Goal: Find contact information: Find contact information

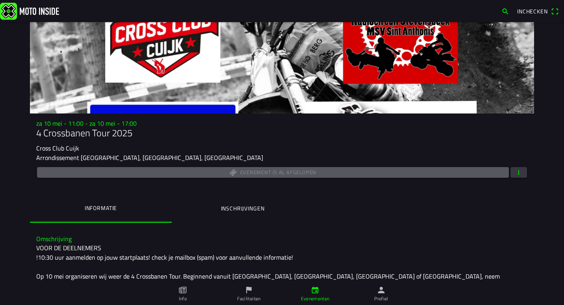
click at [314, 290] on icon "calendar" at bounding box center [315, 290] width 9 height 9
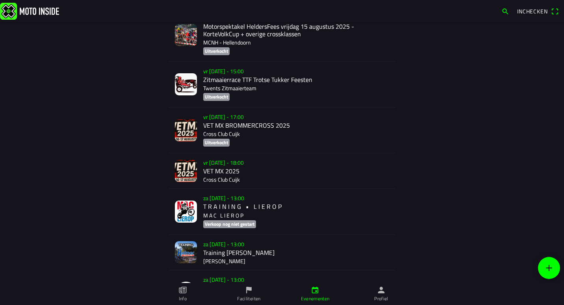
scroll to position [367, 0]
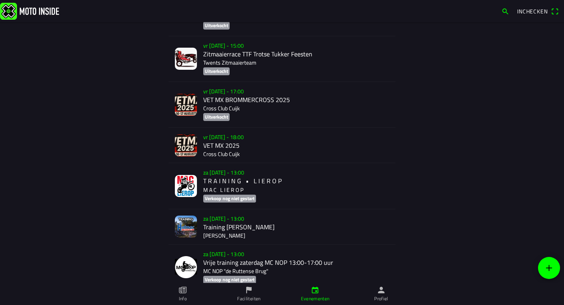
click at [251, 143] on div "vr [DATE] - 18:00 VET MX 2025 Cross Club Cuijk" at bounding box center [296, 145] width 186 height 35
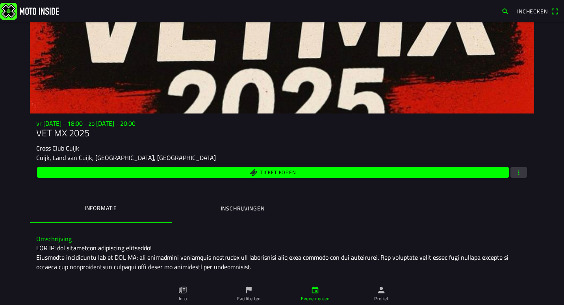
click at [515, 173] on span "button" at bounding box center [518, 172] width 7 height 11
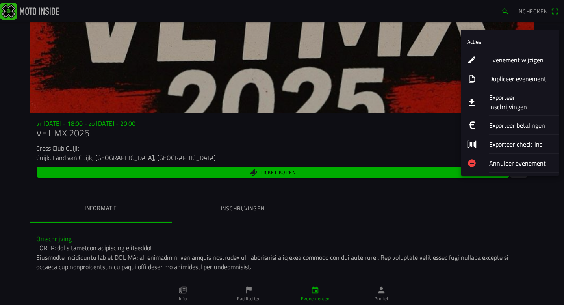
click at [501, 60] on ion-label "Evenement wijzigen" at bounding box center [521, 59] width 64 height 9
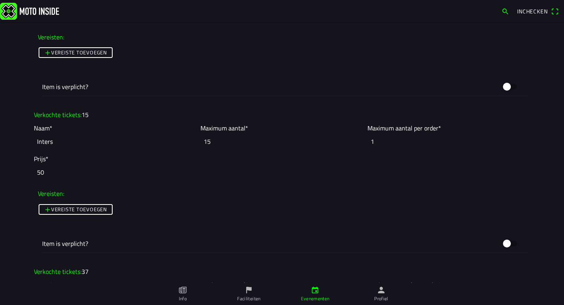
scroll to position [2128, 0]
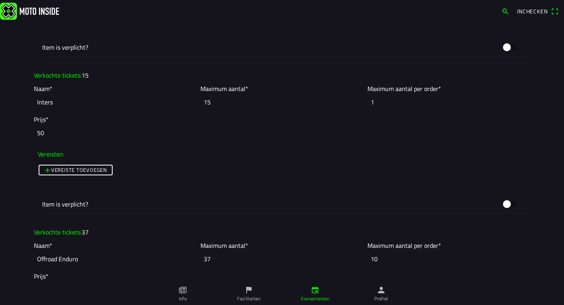
click at [218, 103] on input "15" at bounding box center [282, 101] width 163 height 17
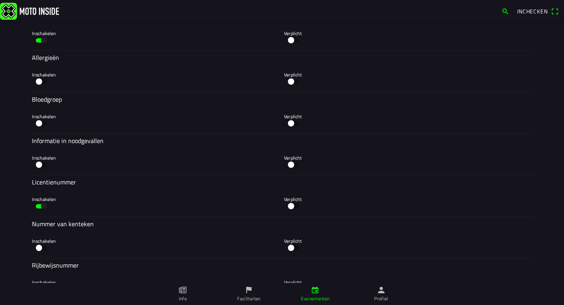
scroll to position [4401, 0]
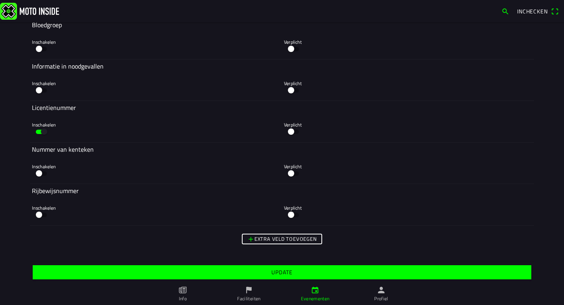
type input "16"
click at [265, 272] on span "Update" at bounding box center [282, 272] width 487 height 14
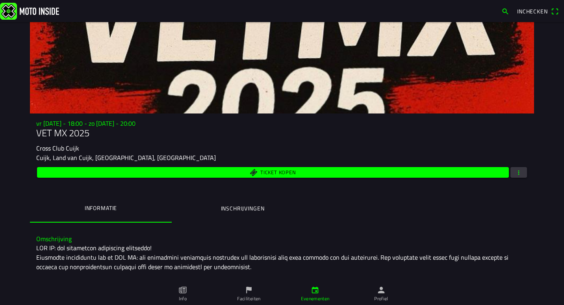
click at [244, 207] on ion-label "Inschrijvingen" at bounding box center [243, 208] width 44 height 9
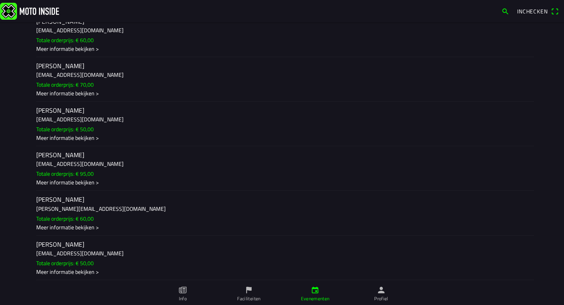
scroll to position [5635, 0]
click at [87, 137] on div "Meer informatie bekijken >" at bounding box center [282, 137] width 492 height 8
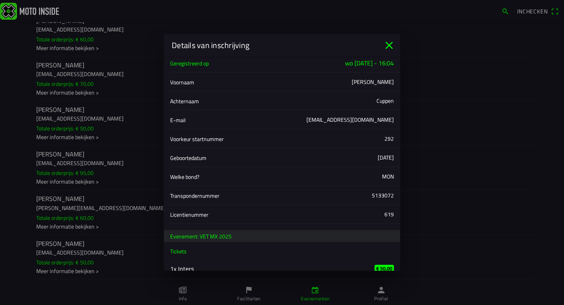
scroll to position [17, 0]
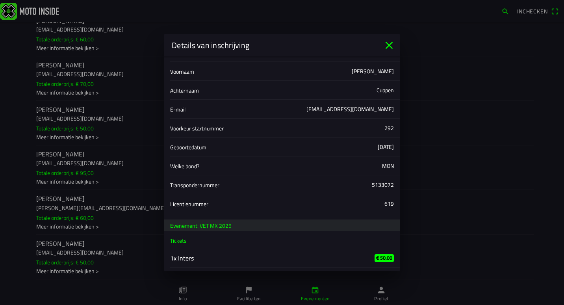
click at [387, 46] on icon "close" at bounding box center [389, 45] width 13 height 13
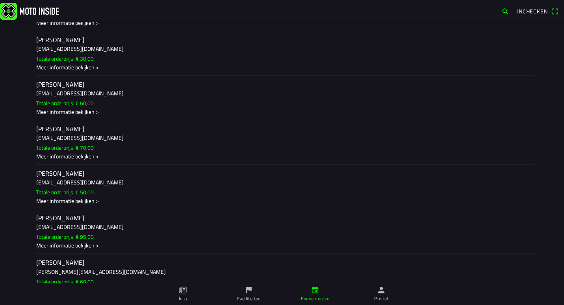
scroll to position [5596, 0]
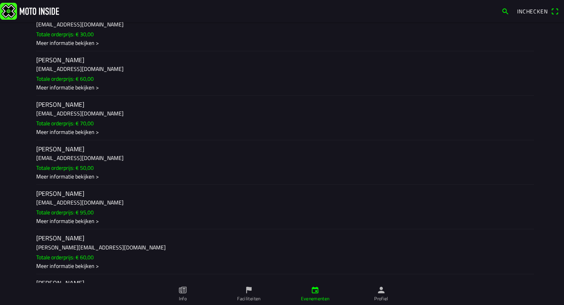
click at [69, 175] on div "Meer informatie bekijken >" at bounding box center [282, 177] width 492 height 8
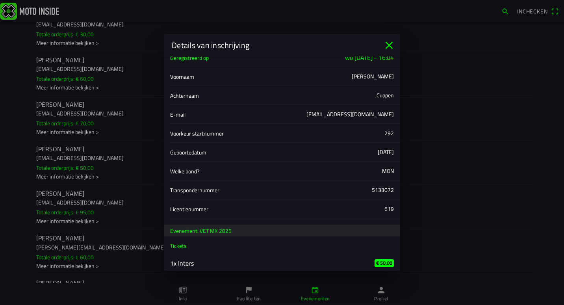
scroll to position [17, 0]
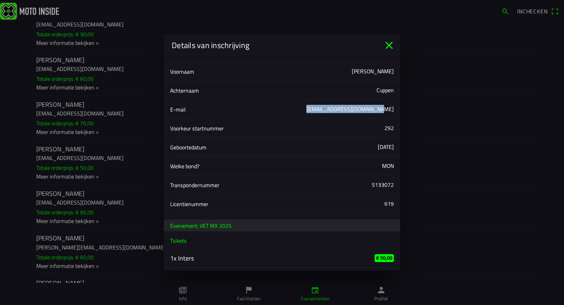
drag, startPoint x: 320, startPoint y: 109, endPoint x: 386, endPoint y: 108, distance: 66.6
click at [0, 0] on slot "E-mail [EMAIL_ADDRESS][DOMAIN_NAME]" at bounding box center [0, 0] width 0 height 0
copy ion-item "[EMAIL_ADDRESS][DOMAIN_NAME]"
